Goal: Obtain resource: Obtain resource

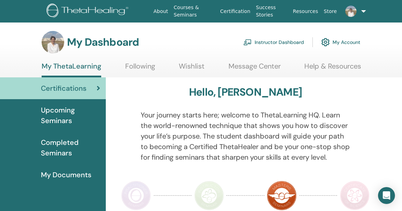
click at [277, 42] on link "Instructor Dashboard" at bounding box center [273, 42] width 61 height 15
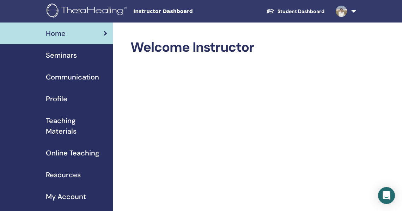
click at [68, 125] on span "Teaching Materials" at bounding box center [76, 126] width 61 height 21
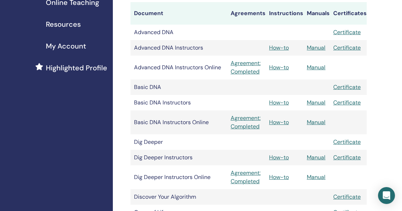
scroll to position [153, 0]
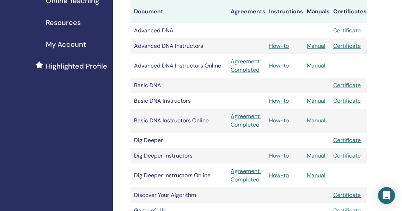
click at [316, 157] on link "Manual" at bounding box center [315, 155] width 19 height 7
